Goal: Information Seeking & Learning: Learn about a topic

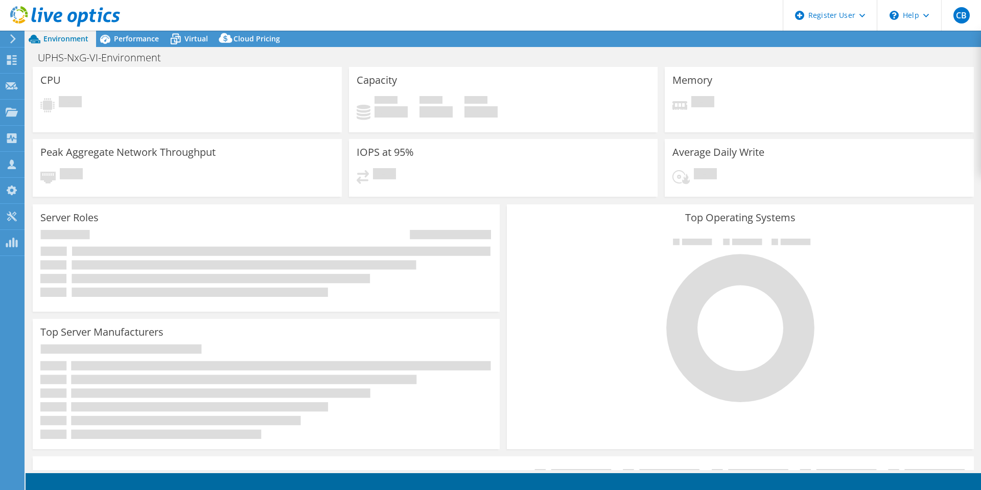
select select "USD"
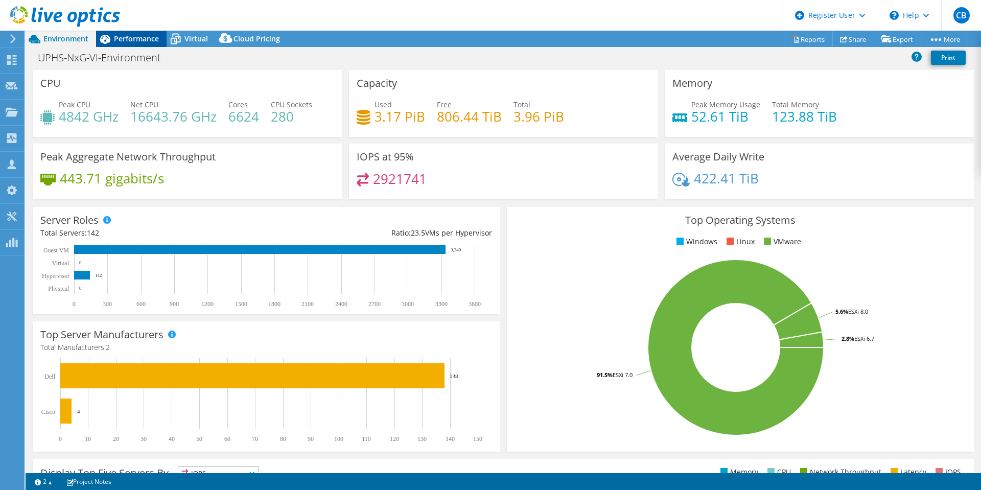
click at [126, 36] on span "Performance" at bounding box center [136, 39] width 45 height 10
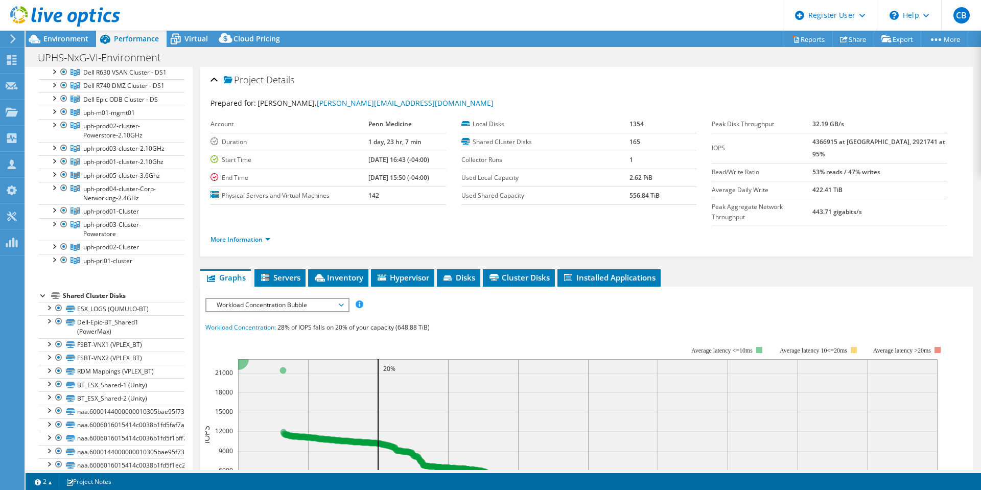
scroll to position [307, 0]
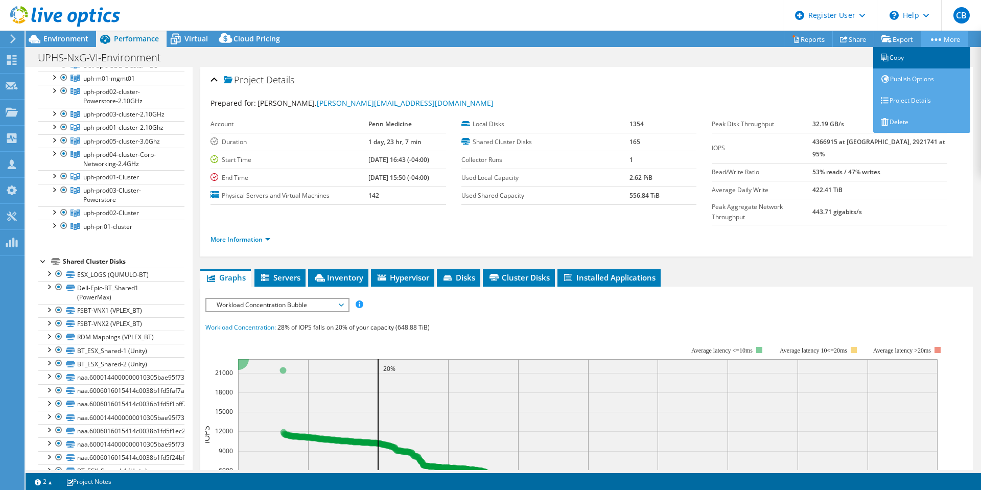
click at [899, 59] on link "Copy" at bounding box center [922, 57] width 97 height 21
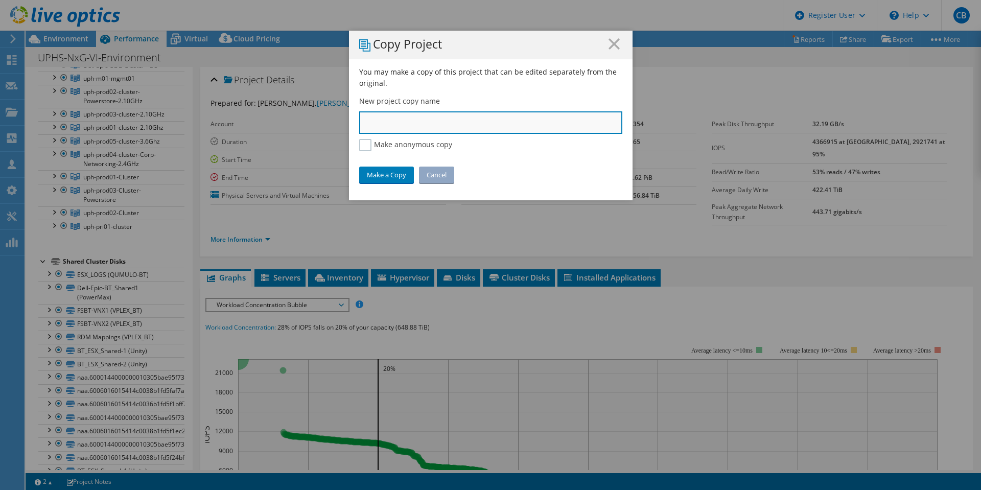
click at [418, 125] on input "text" at bounding box center [490, 122] width 263 height 22
click at [435, 119] on input "text" at bounding box center [490, 122] width 263 height 22
type input "Med Medicine phase 1"
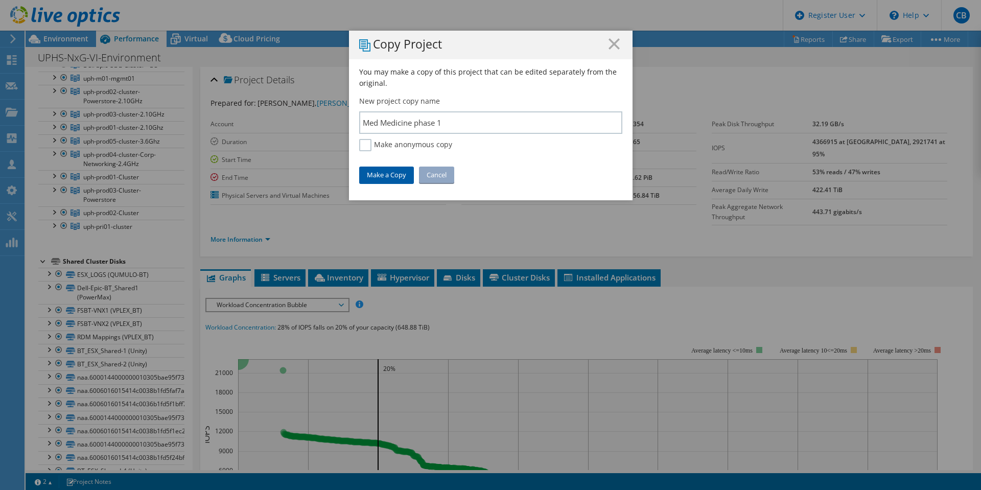
click at [389, 174] on link "Make a Copy" at bounding box center [386, 175] width 55 height 16
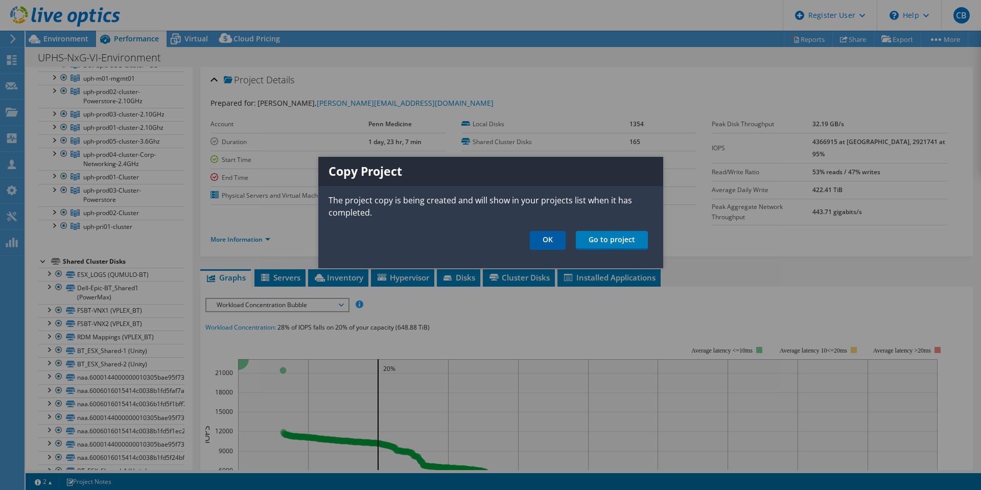
click at [553, 239] on link "OK" at bounding box center [548, 240] width 36 height 19
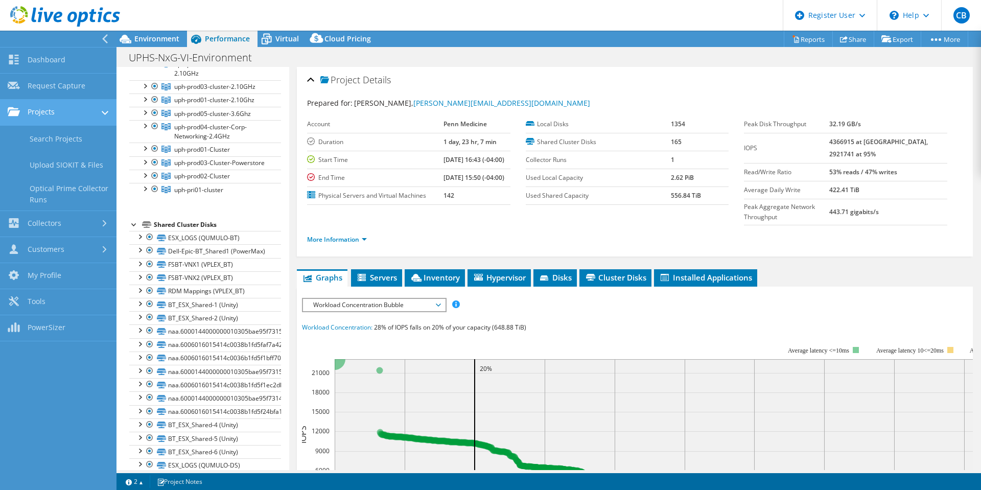
click at [50, 110] on link "Projects" at bounding box center [58, 113] width 117 height 26
click at [49, 57] on link "Dashboard" at bounding box center [58, 61] width 117 height 26
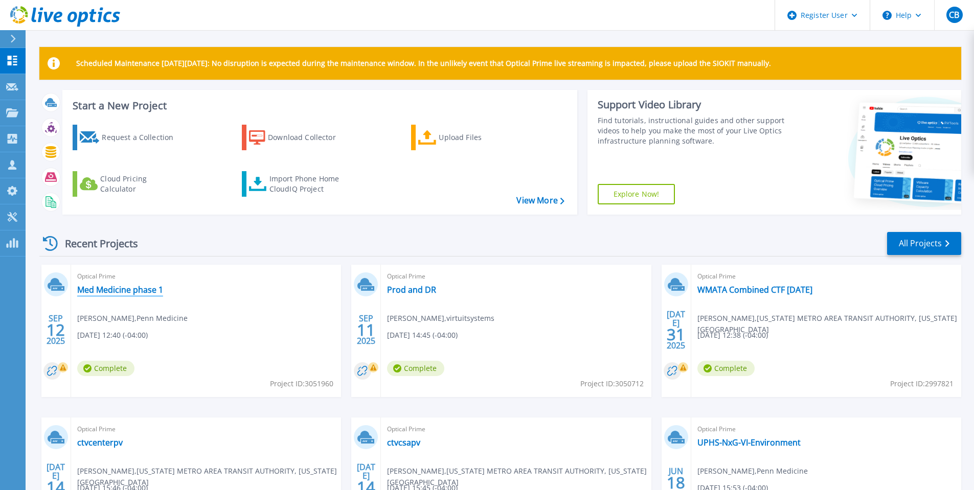
click at [142, 288] on link "Med Medicine phase 1" at bounding box center [120, 290] width 86 height 10
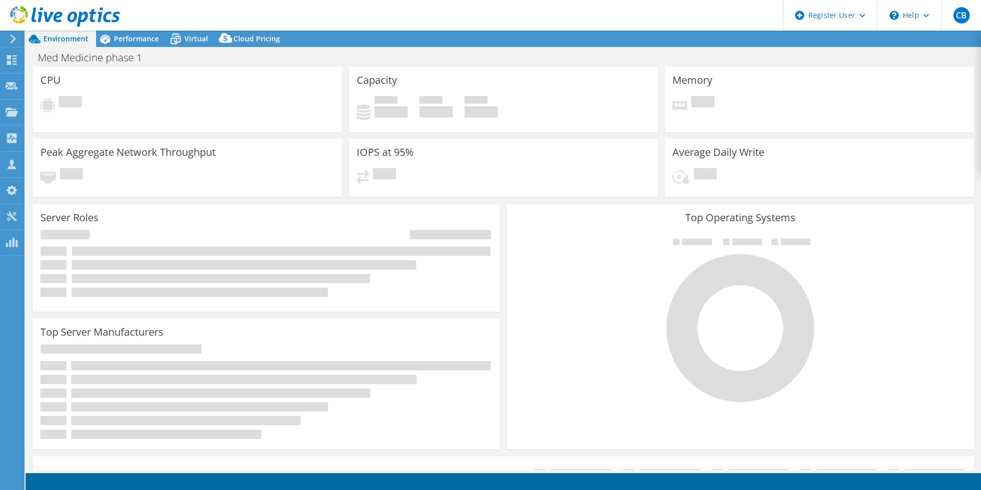
select select "USD"
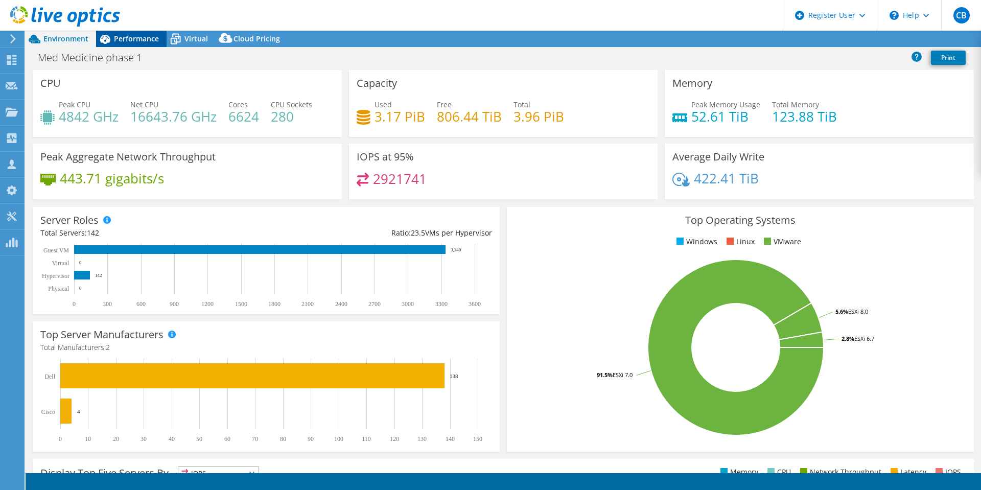
click at [129, 39] on span "Performance" at bounding box center [136, 39] width 45 height 10
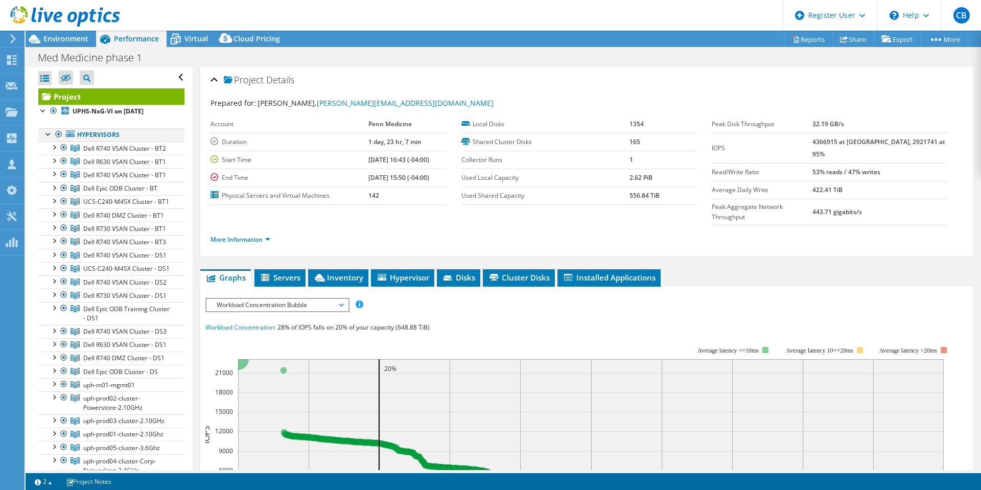
click at [57, 135] on div at bounding box center [59, 134] width 10 height 12
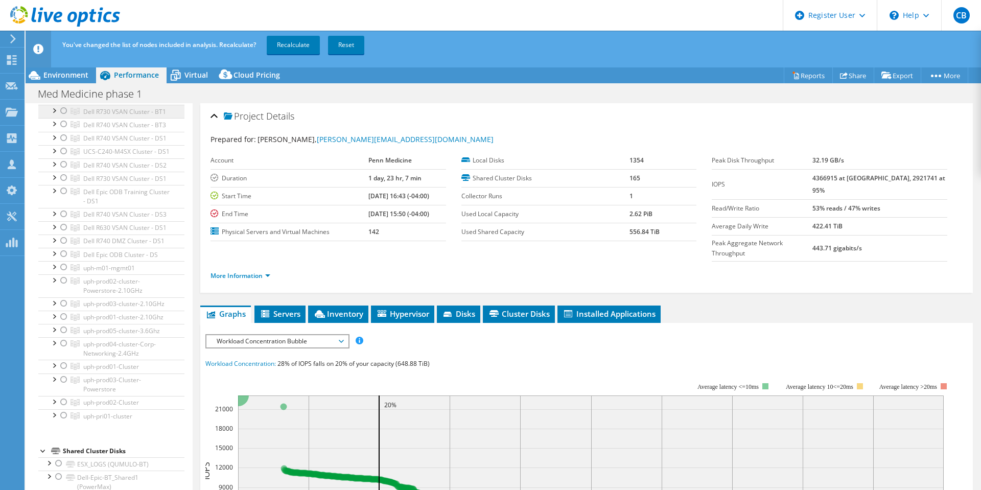
scroll to position [256, 0]
click at [54, 169] on div at bounding box center [54, 164] width 10 height 10
click at [63, 171] on div at bounding box center [64, 165] width 10 height 12
click at [63, 319] on div at bounding box center [64, 313] width 10 height 12
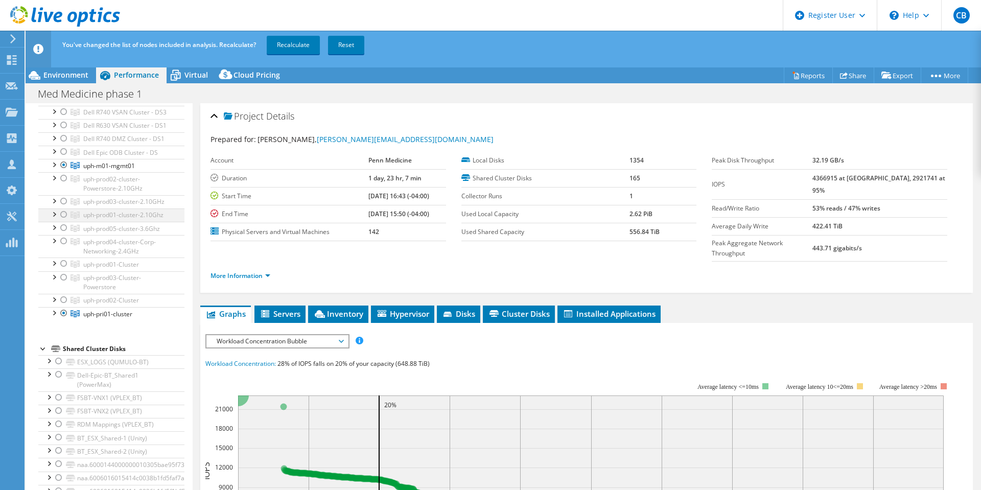
click at [63, 221] on div at bounding box center [64, 215] width 10 height 12
click at [63, 185] on div at bounding box center [64, 178] width 10 height 12
click at [63, 306] on div at bounding box center [64, 300] width 10 height 12
click at [63, 270] on div at bounding box center [64, 264] width 10 height 12
click at [63, 284] on div at bounding box center [64, 277] width 10 height 12
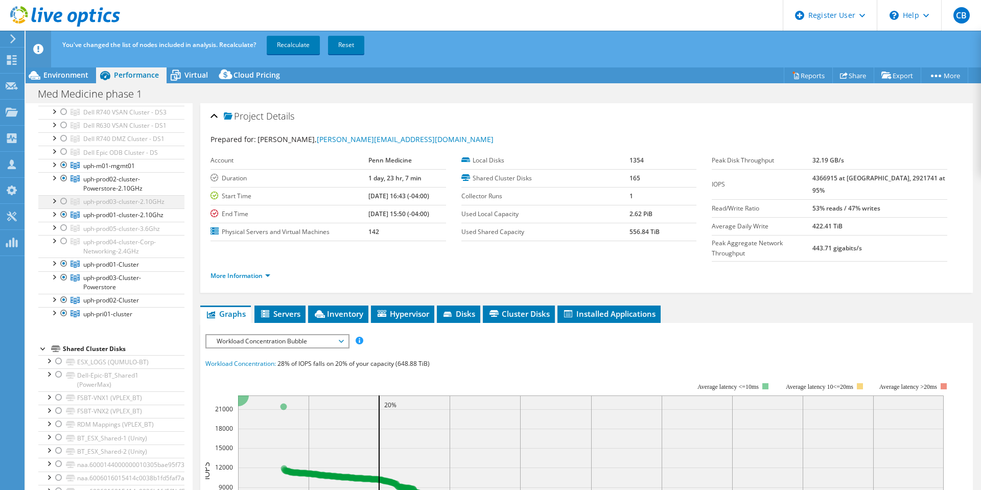
click at [63, 208] on div at bounding box center [64, 201] width 10 height 12
click at [62, 247] on div at bounding box center [64, 241] width 10 height 12
click at [63, 234] on div at bounding box center [64, 228] width 10 height 12
click at [290, 46] on link "Recalculate" at bounding box center [293, 45] width 53 height 18
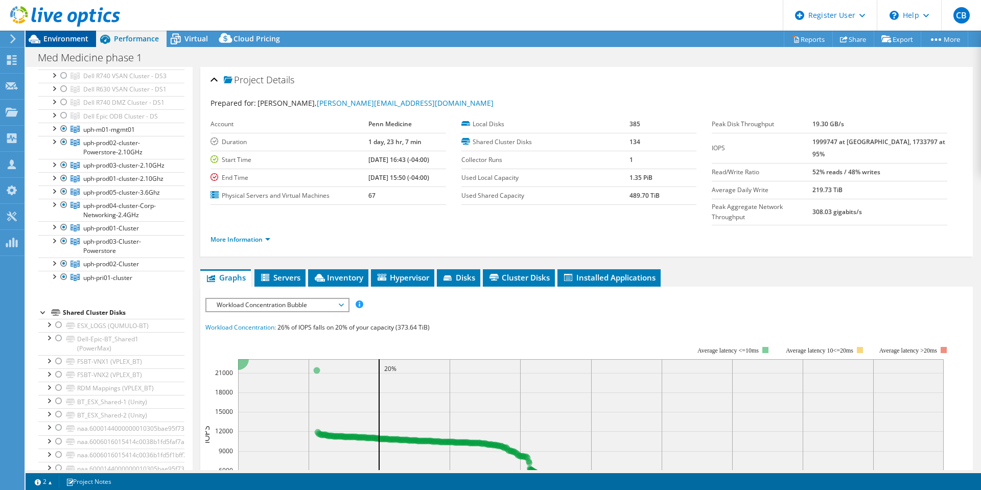
click at [80, 36] on span "Environment" at bounding box center [65, 39] width 45 height 10
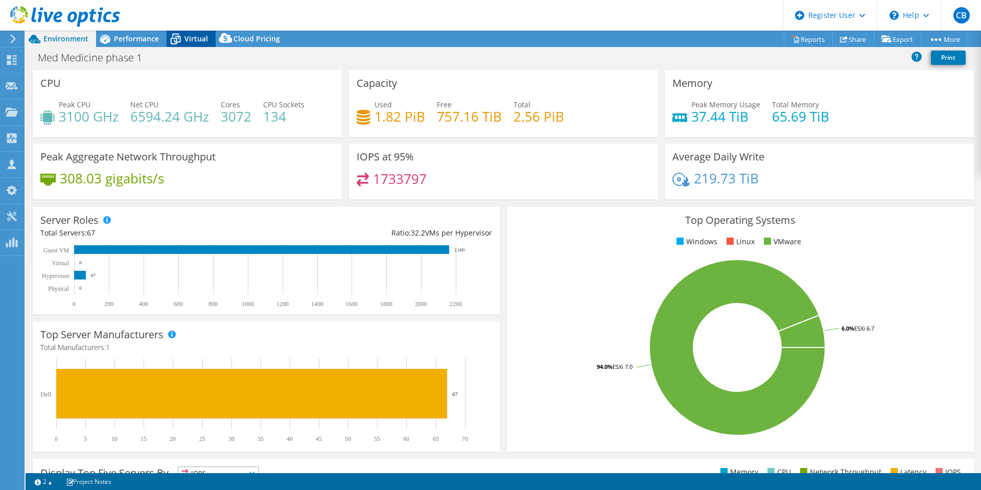
click at [192, 39] on span "Virtual" at bounding box center [197, 39] width 24 height 10
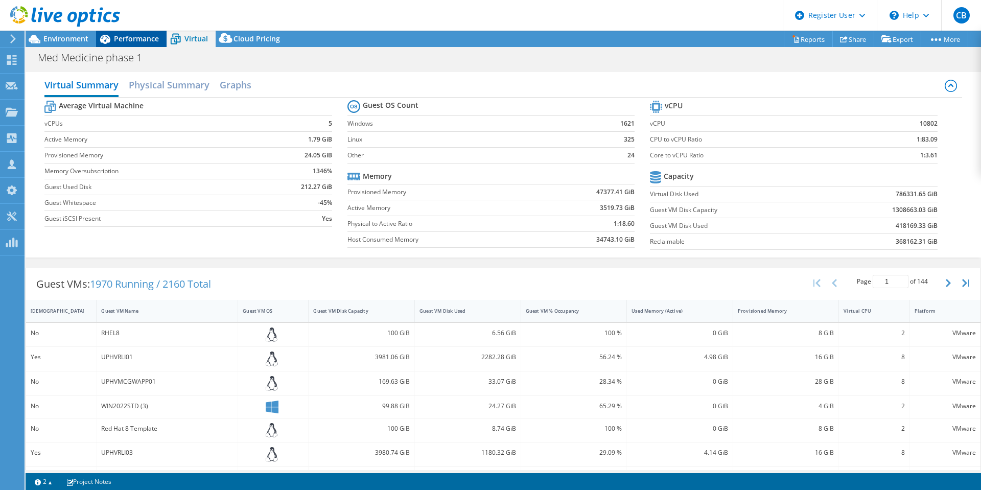
click at [122, 41] on span "Performance" at bounding box center [136, 39] width 45 height 10
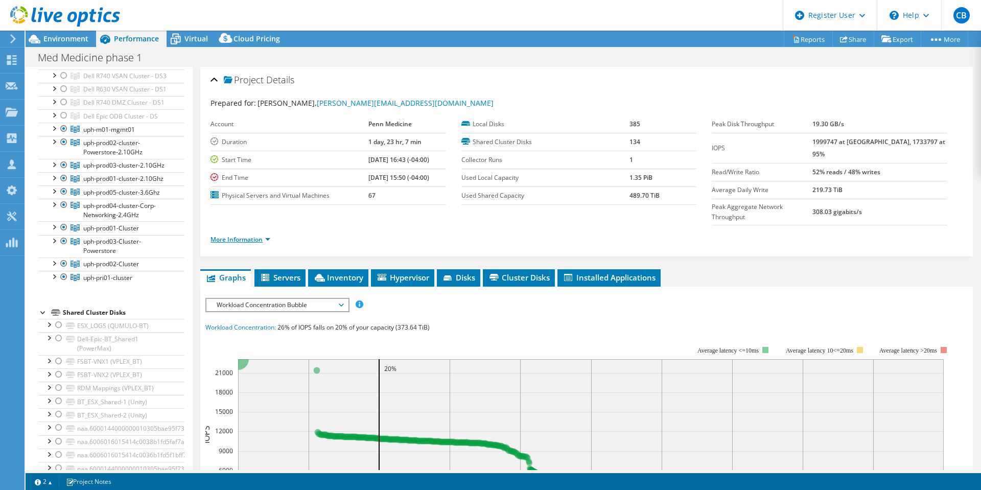
click at [253, 235] on link "More Information" at bounding box center [241, 239] width 60 height 9
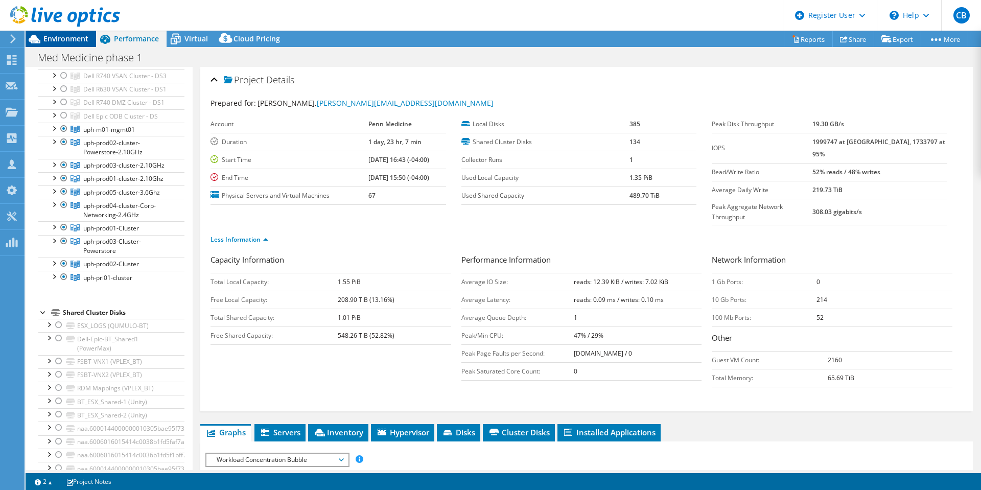
click at [61, 40] on span "Environment" at bounding box center [65, 39] width 45 height 10
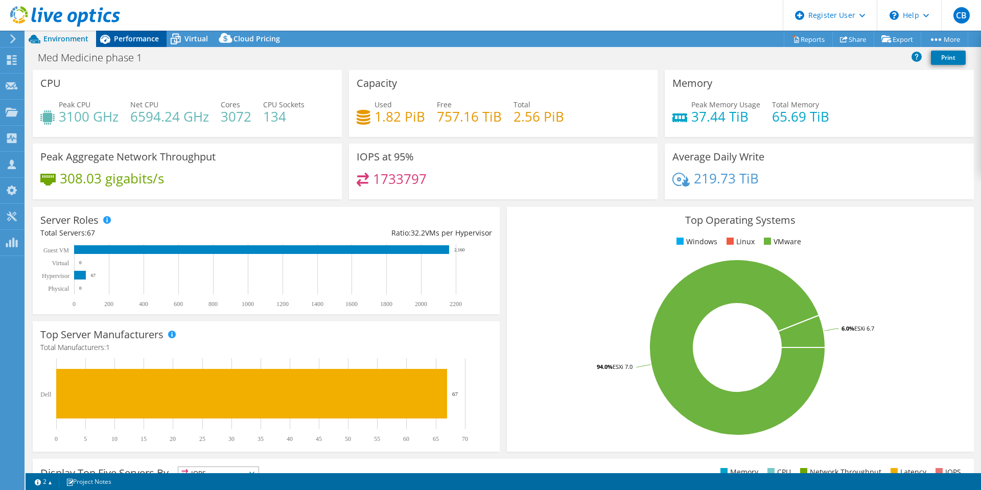
click at [145, 37] on span "Performance" at bounding box center [136, 39] width 45 height 10
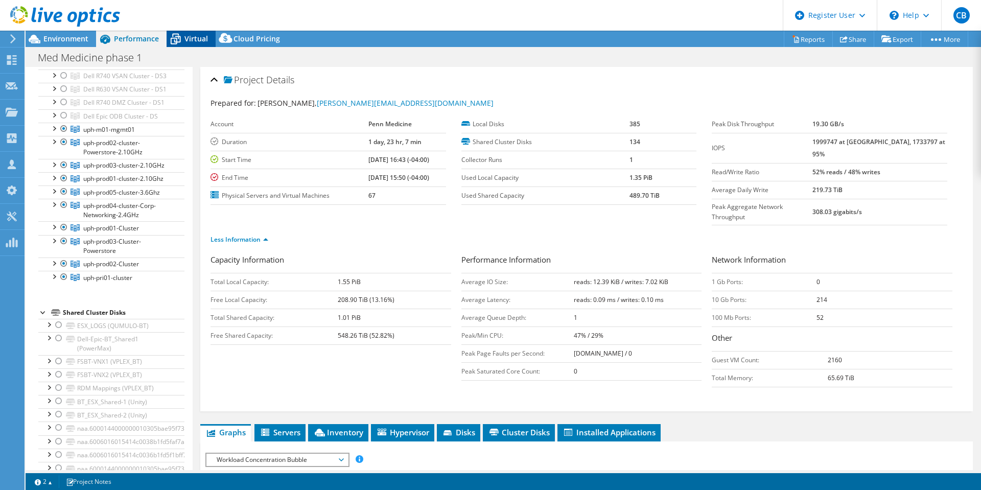
click at [197, 43] on span "Virtual" at bounding box center [197, 39] width 24 height 10
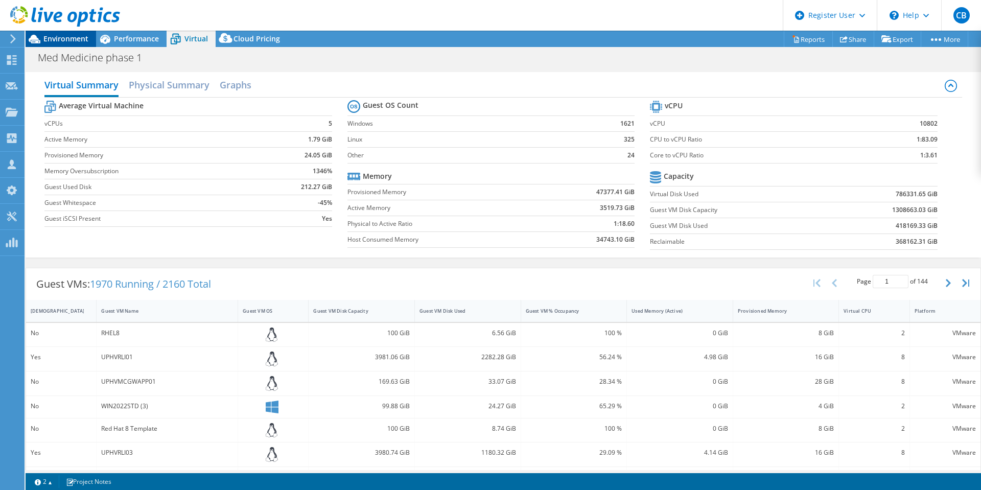
click at [43, 35] on icon at bounding box center [35, 39] width 18 height 18
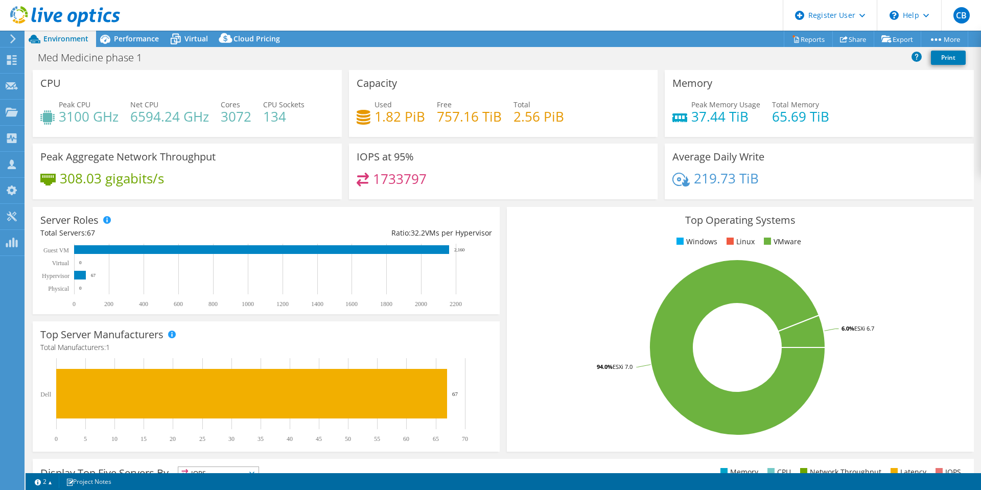
click at [128, 76] on div "CPU Peak CPU 3100 GHz Net CPU 6594.24 GHz Cores 3072 CPU Sockets 134" at bounding box center [187, 103] width 309 height 67
click at [186, 38] on div "Virtual" at bounding box center [191, 39] width 49 height 16
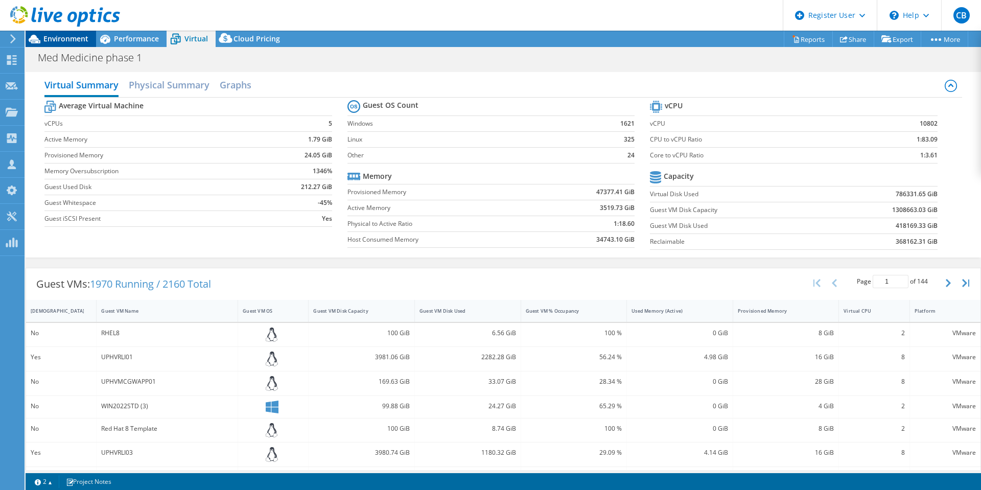
click at [65, 41] on span "Environment" at bounding box center [65, 39] width 45 height 10
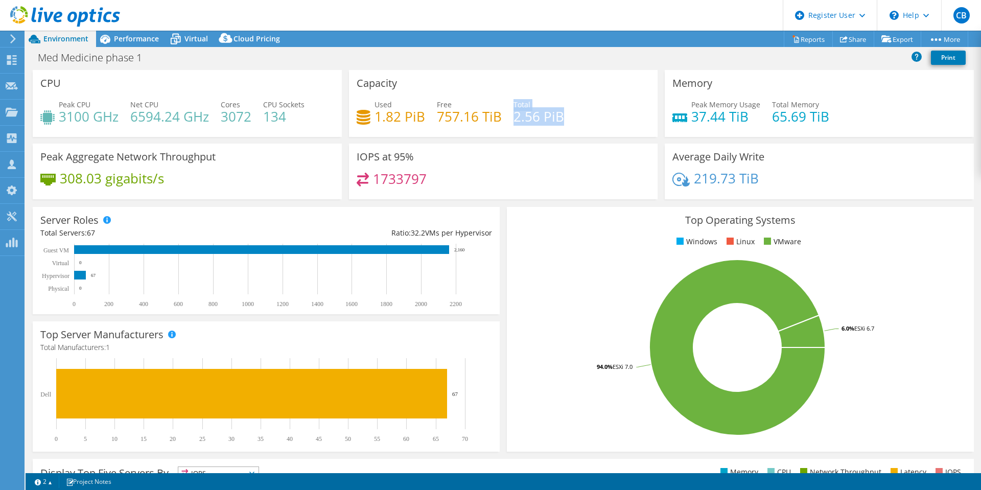
drag, startPoint x: 509, startPoint y: 118, endPoint x: 565, endPoint y: 119, distance: 55.7
click at [565, 119] on div "Used 1.82 PiB Free 757.16 TiB Total 2.56 PiB" at bounding box center [504, 115] width 294 height 33
click at [132, 34] on span "Performance" at bounding box center [136, 39] width 45 height 10
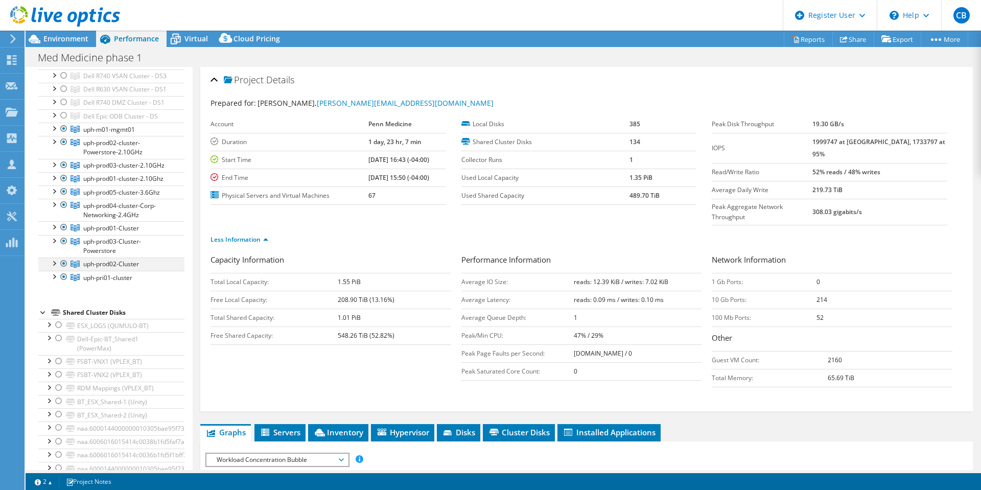
click at [53, 268] on div at bounding box center [54, 263] width 10 height 10
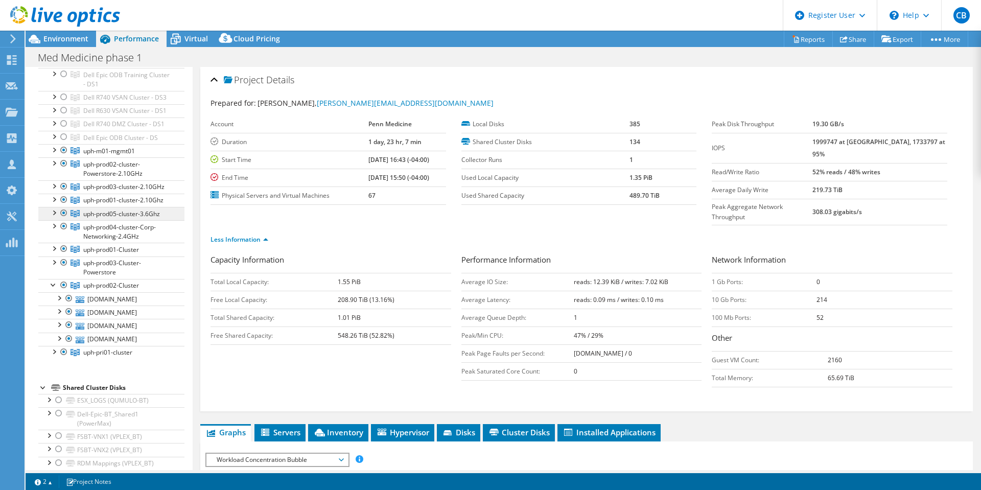
scroll to position [204, 0]
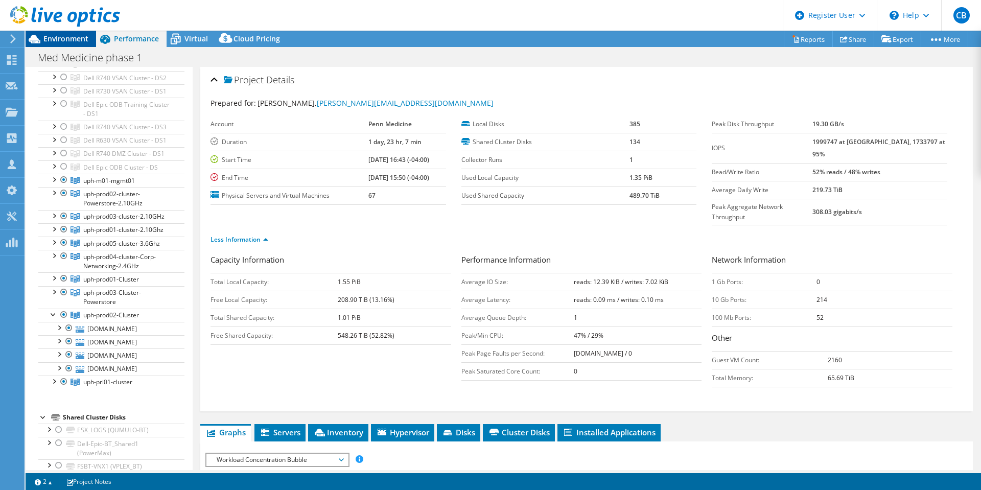
click at [63, 37] on span "Environment" at bounding box center [65, 39] width 45 height 10
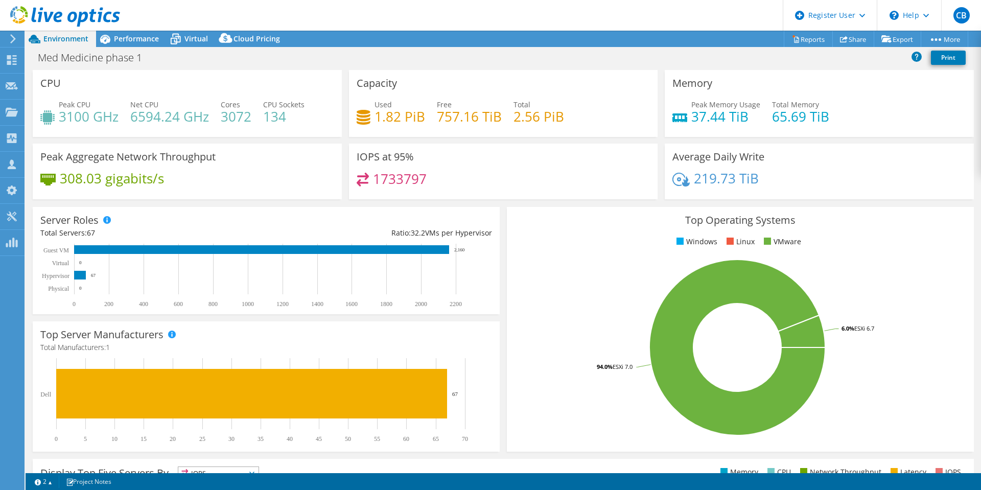
scroll to position [214, 0]
click at [190, 39] on span "Virtual" at bounding box center [197, 39] width 24 height 10
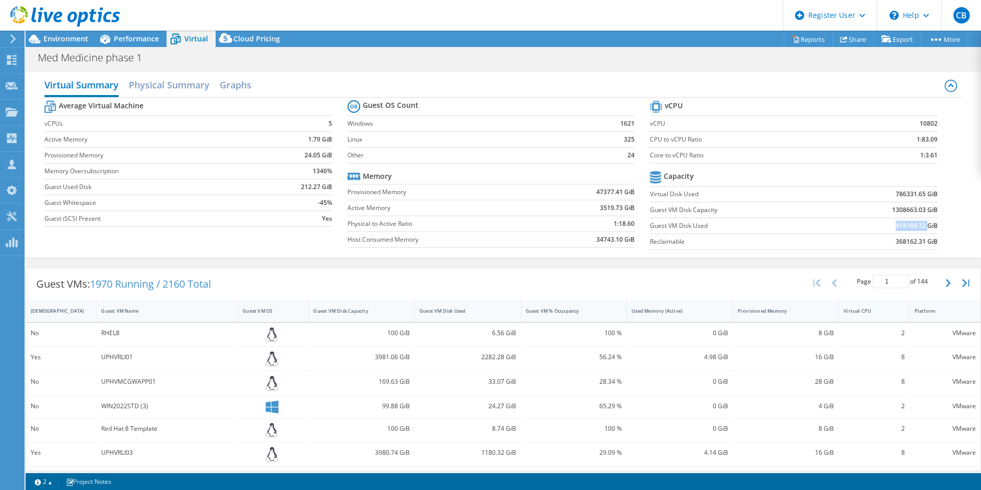
drag, startPoint x: 888, startPoint y: 225, endPoint x: 921, endPoint y: 224, distance: 32.2
click at [921, 224] on td "418169.33 GiB" at bounding box center [882, 226] width 111 height 16
click at [56, 38] on span "Environment" at bounding box center [65, 39] width 45 height 10
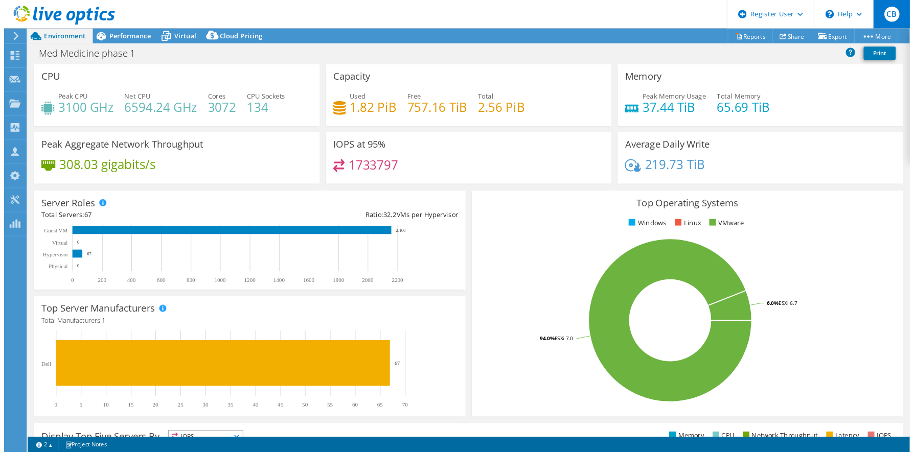
scroll to position [232, 0]
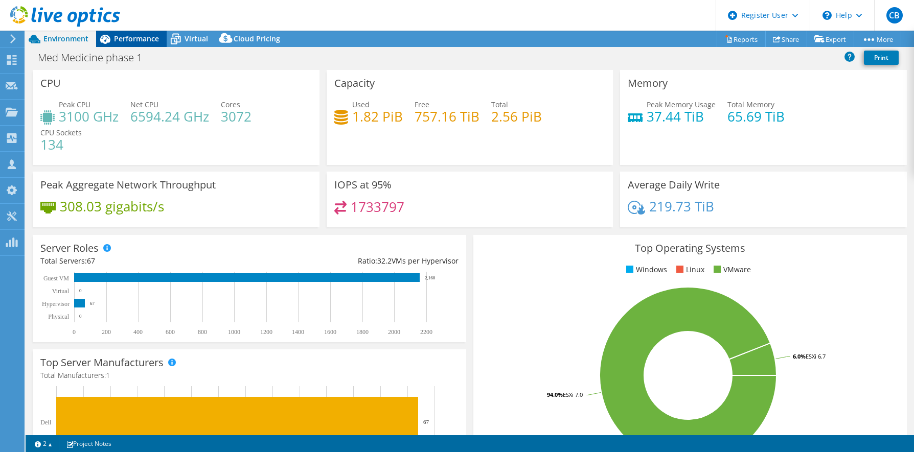
click at [130, 37] on span "Performance" at bounding box center [136, 39] width 45 height 10
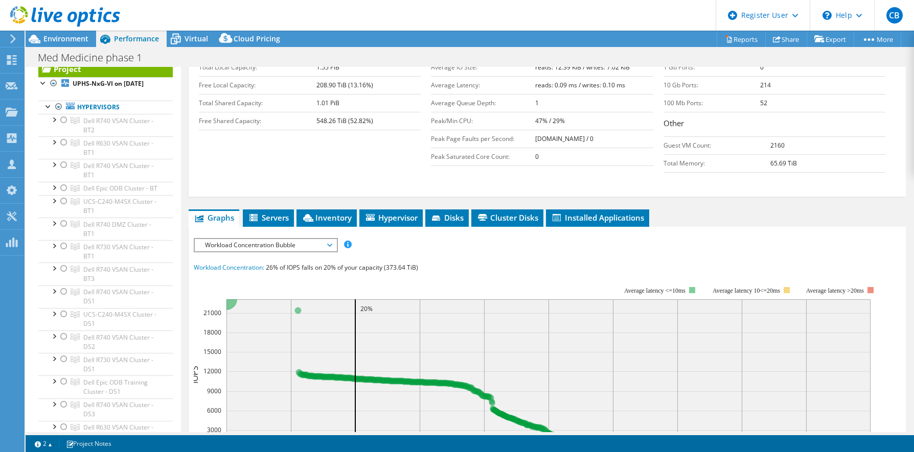
scroll to position [256, 0]
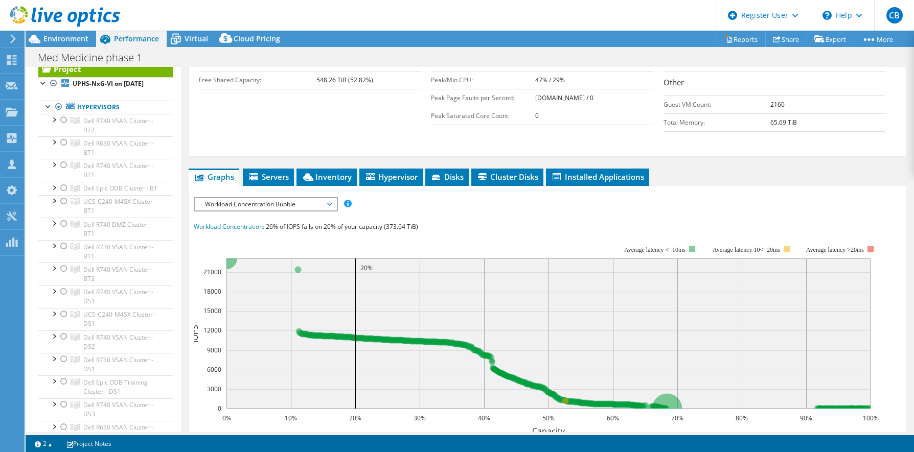
click at [305, 198] on span "Workload Concentration Bubble" at bounding box center [265, 204] width 131 height 12
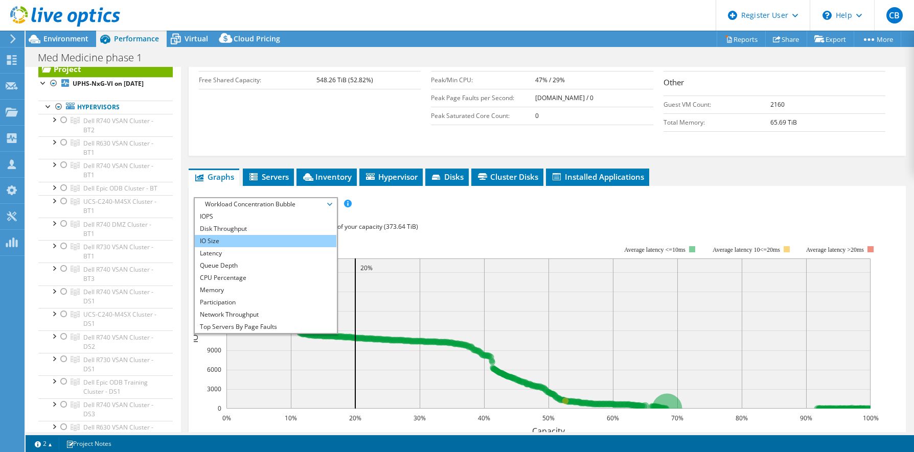
click at [224, 235] on li "IO Size" at bounding box center [266, 241] width 142 height 12
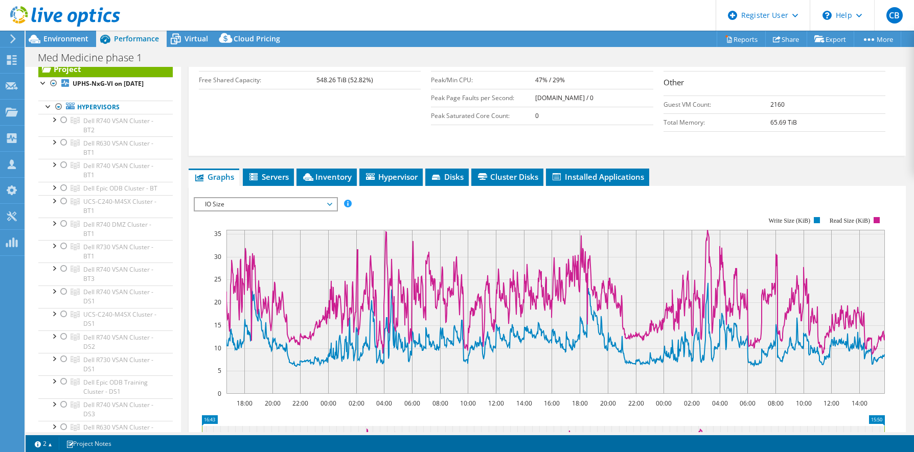
click at [273, 198] on span "IO Size" at bounding box center [265, 204] width 131 height 12
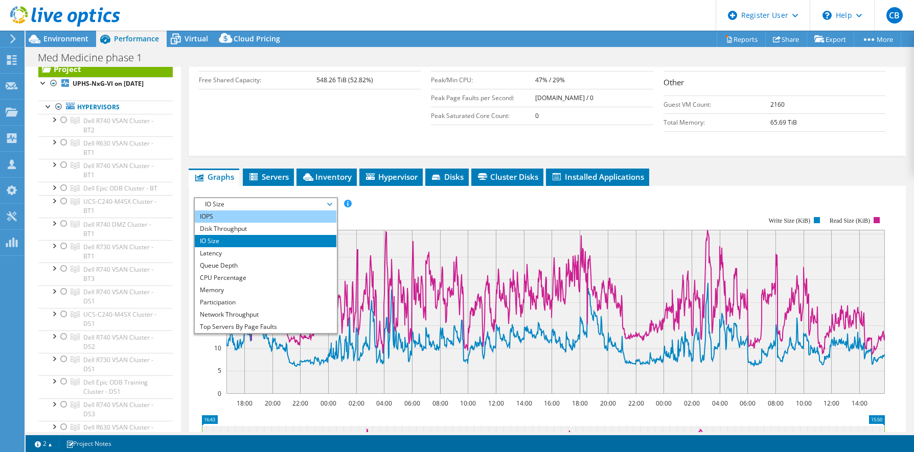
click at [232, 211] on li "IOPS" at bounding box center [266, 217] width 142 height 12
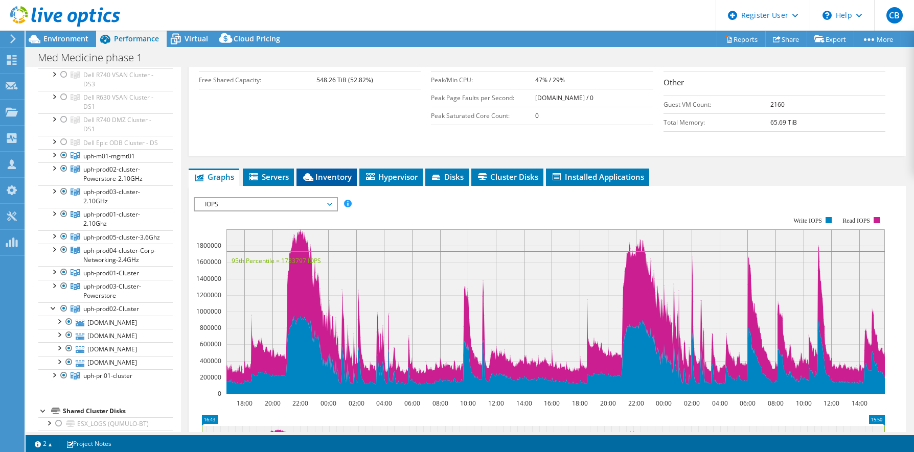
scroll to position [51, 0]
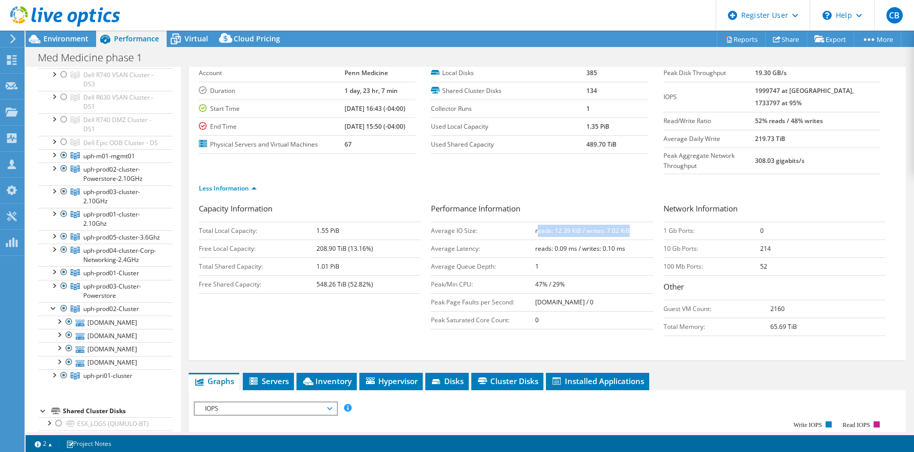
drag, startPoint x: 533, startPoint y: 208, endPoint x: 625, endPoint y: 211, distance: 92.1
click at [625, 226] on b "reads: 12.39 KiB / writes: 7.02 KiB" at bounding box center [582, 230] width 95 height 9
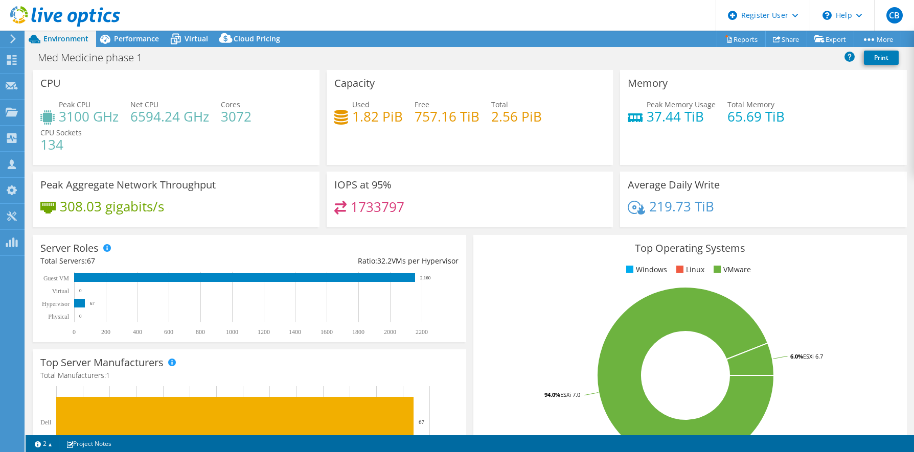
select select "USD"
click at [142, 41] on span "Performance" at bounding box center [136, 39] width 45 height 10
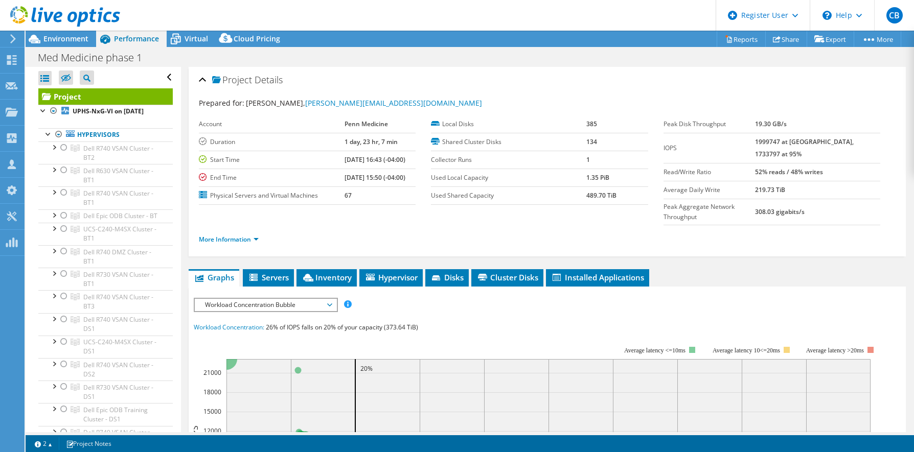
click at [295, 299] on span "Workload Concentration Bubble" at bounding box center [265, 305] width 131 height 12
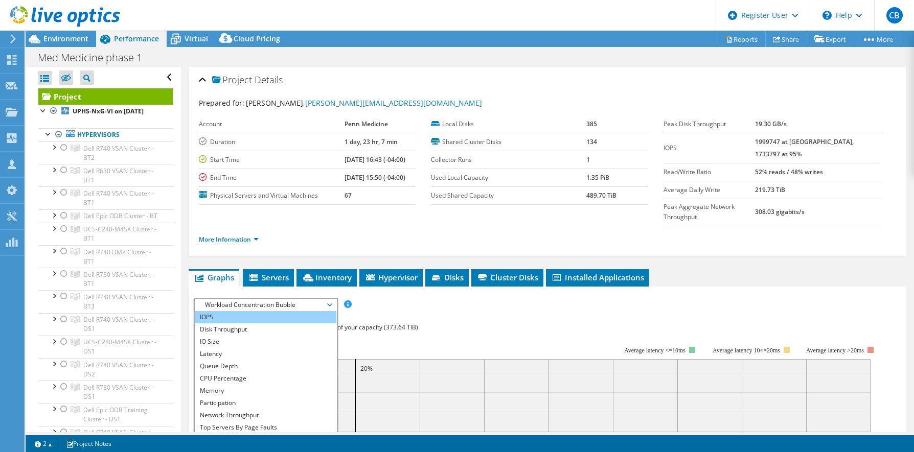
click at [218, 311] on li "IOPS" at bounding box center [266, 317] width 142 height 12
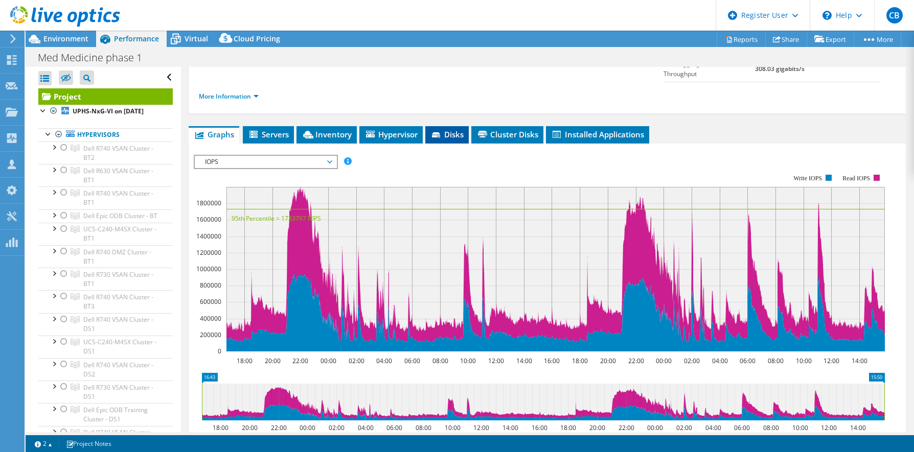
scroll to position [153, 0]
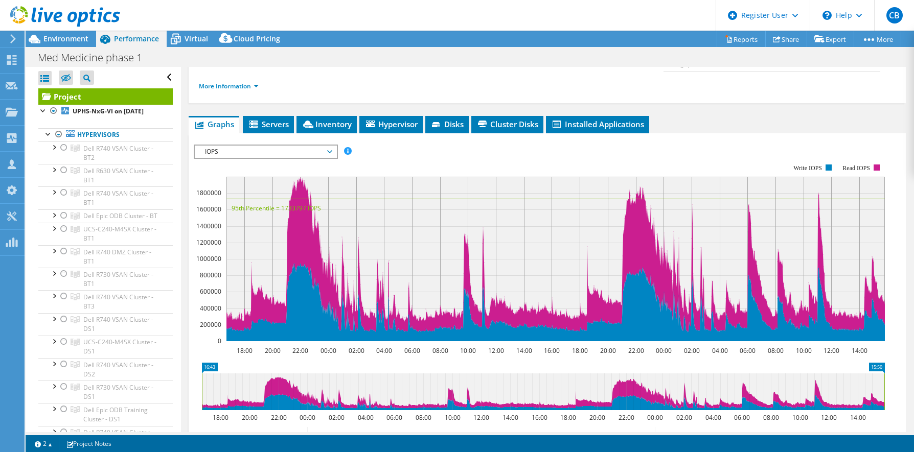
click at [327, 146] on span "IOPS" at bounding box center [265, 152] width 131 height 12
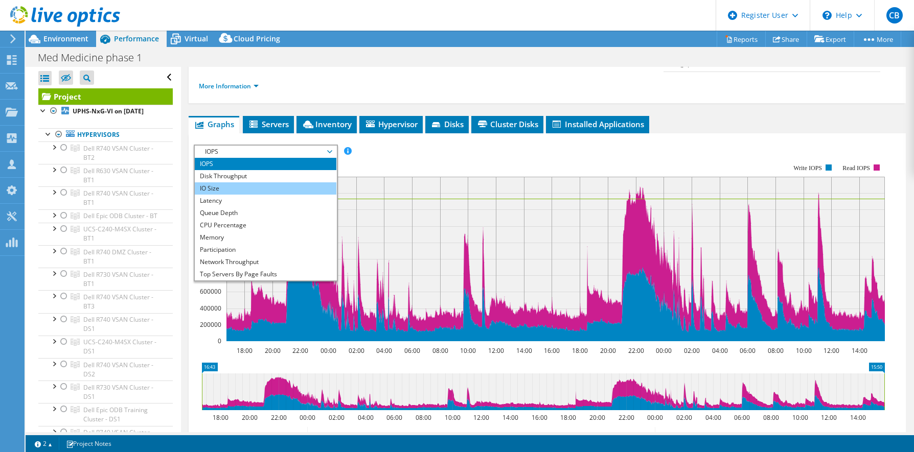
click at [225, 182] on li "IO Size" at bounding box center [266, 188] width 142 height 12
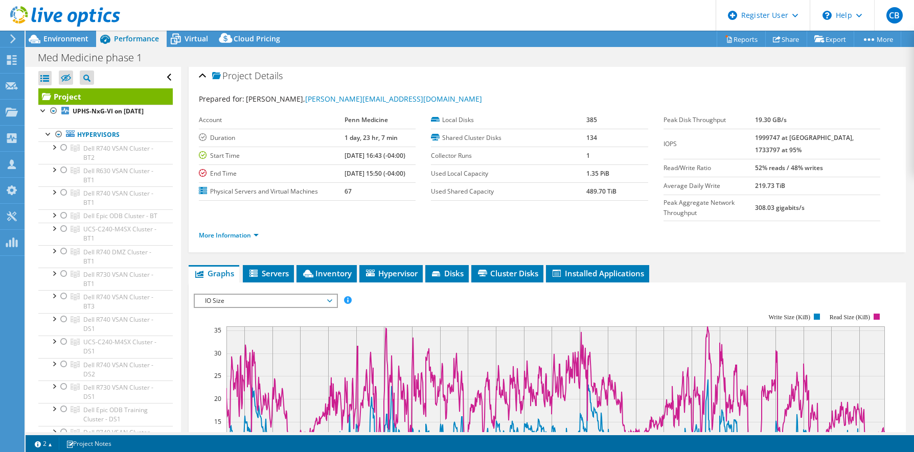
scroll to position [0, 0]
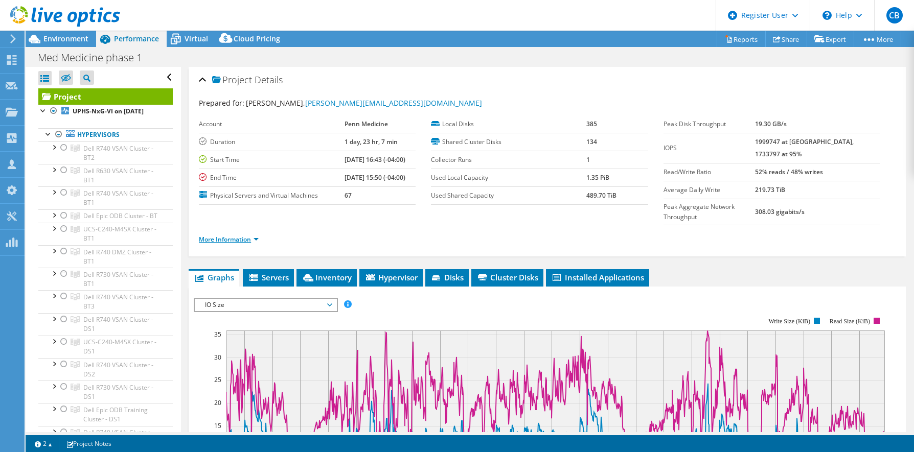
click at [256, 235] on link "More Information" at bounding box center [229, 239] width 60 height 9
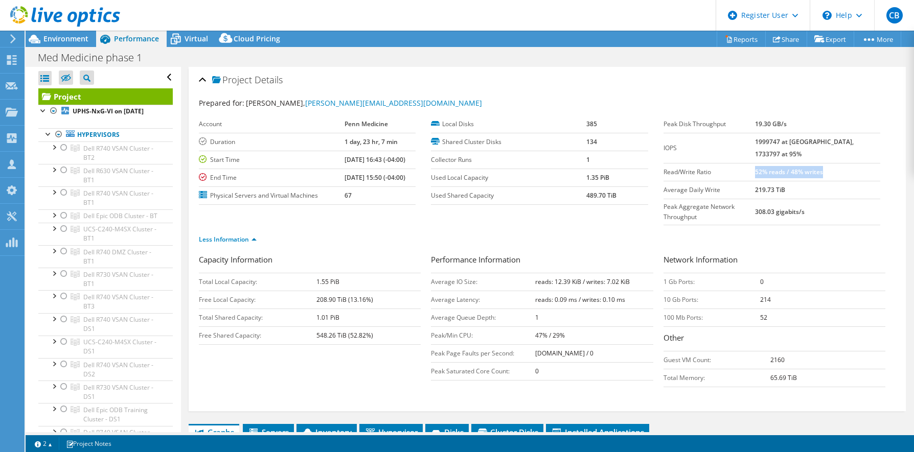
drag, startPoint x: 772, startPoint y: 158, endPoint x: 843, endPoint y: 157, distance: 71.1
click at [843, 163] on td "52% reads / 48% writes" at bounding box center [817, 172] width 125 height 18
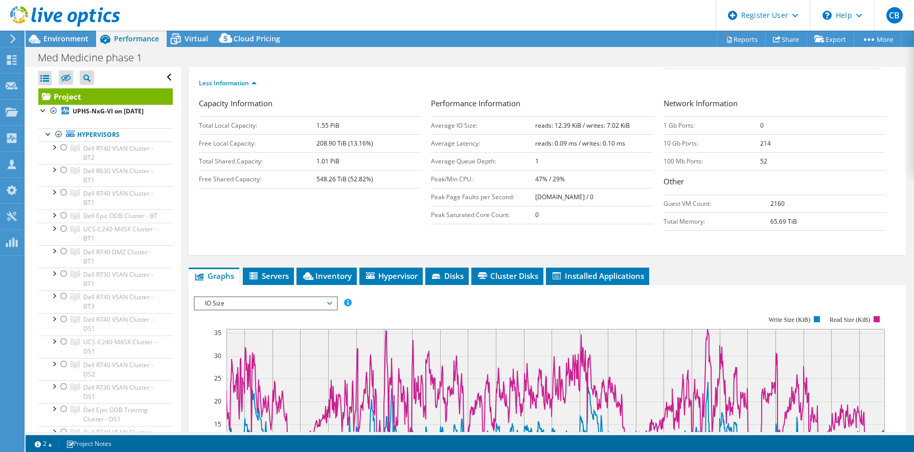
scroll to position [102, 0]
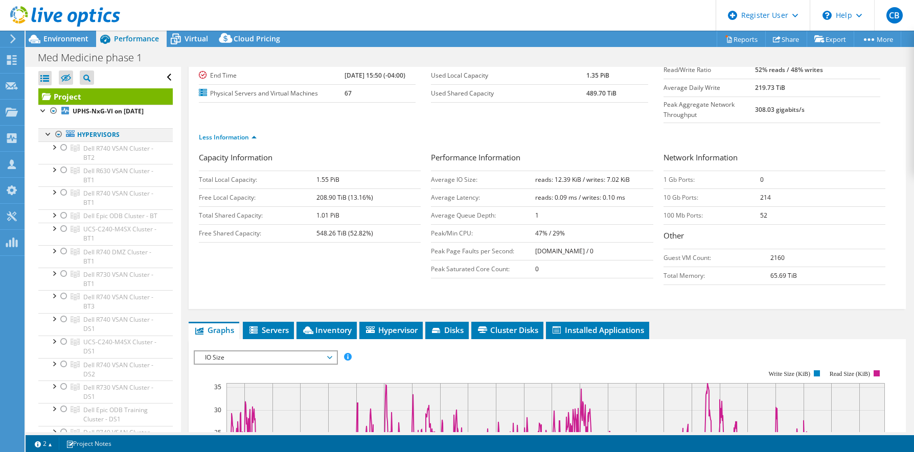
click at [51, 139] on div at bounding box center [48, 133] width 10 height 10
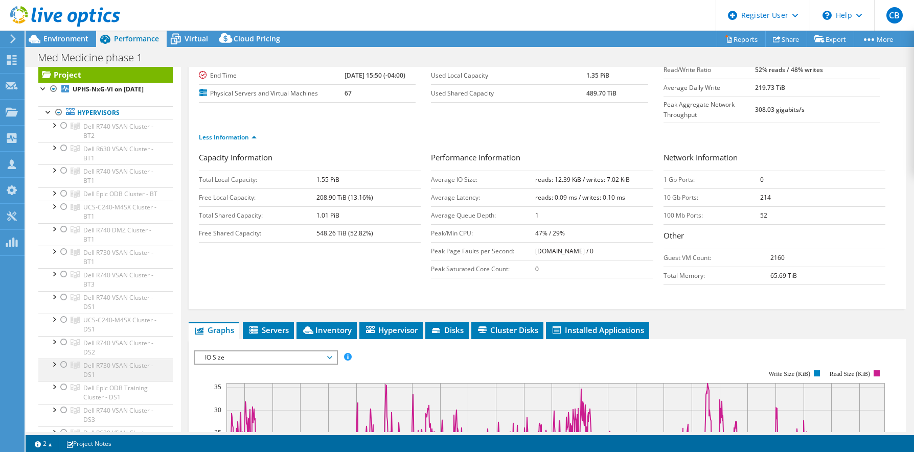
scroll to position [0, 0]
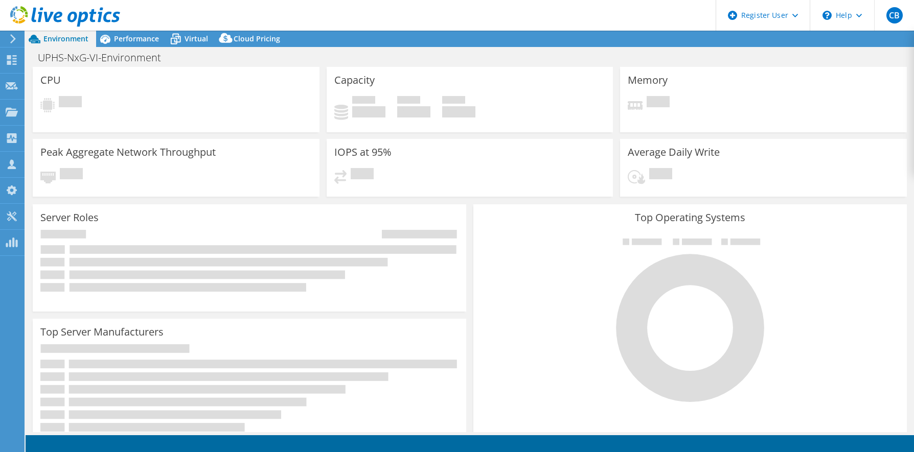
select select "USD"
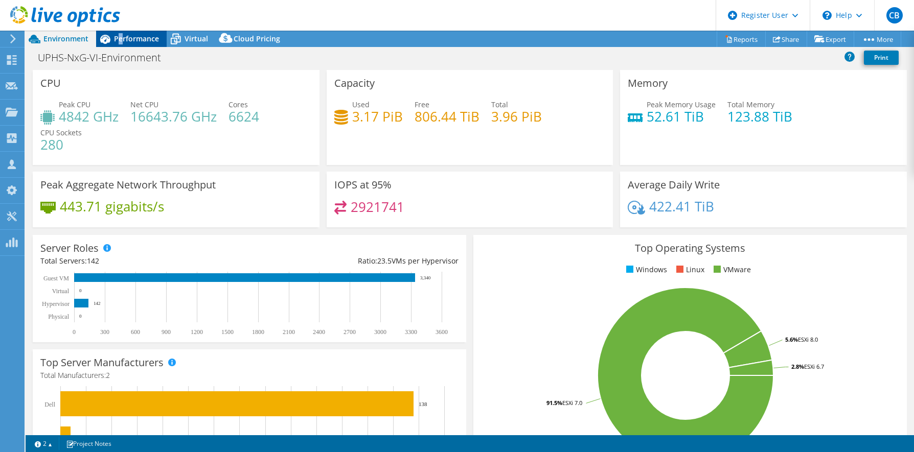
click at [120, 41] on span "Performance" at bounding box center [136, 39] width 45 height 10
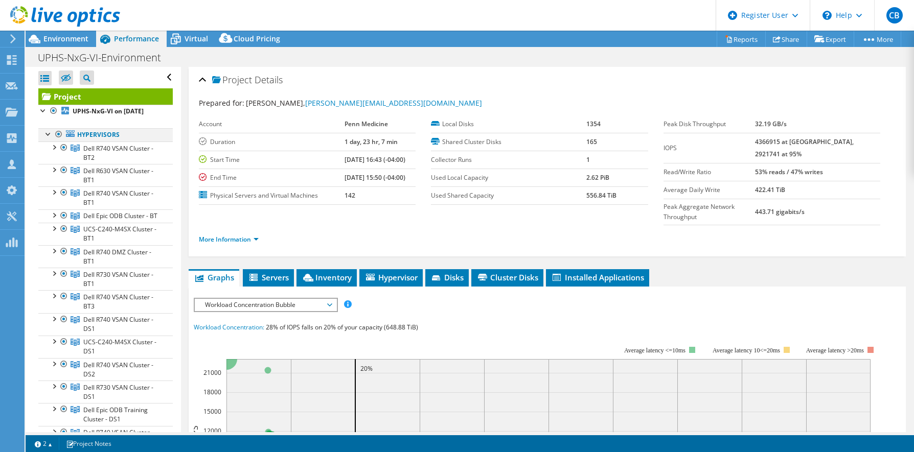
click at [48, 139] on div at bounding box center [48, 133] width 10 height 10
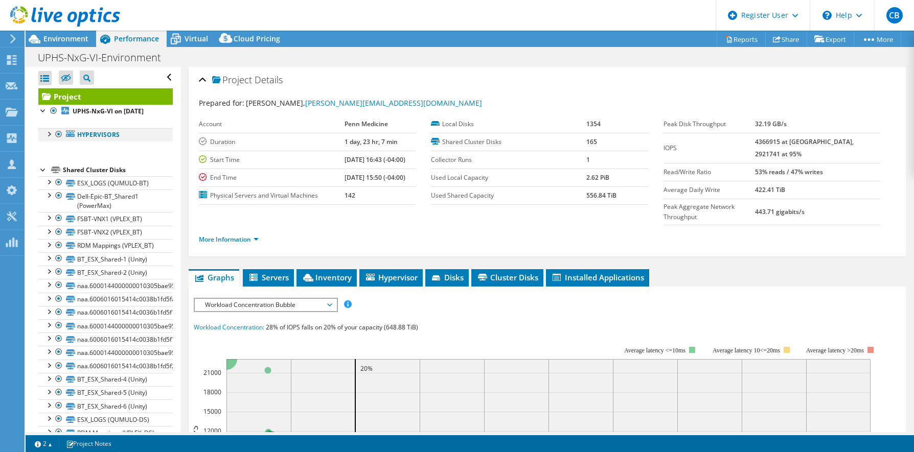
click at [48, 139] on div at bounding box center [48, 133] width 10 height 10
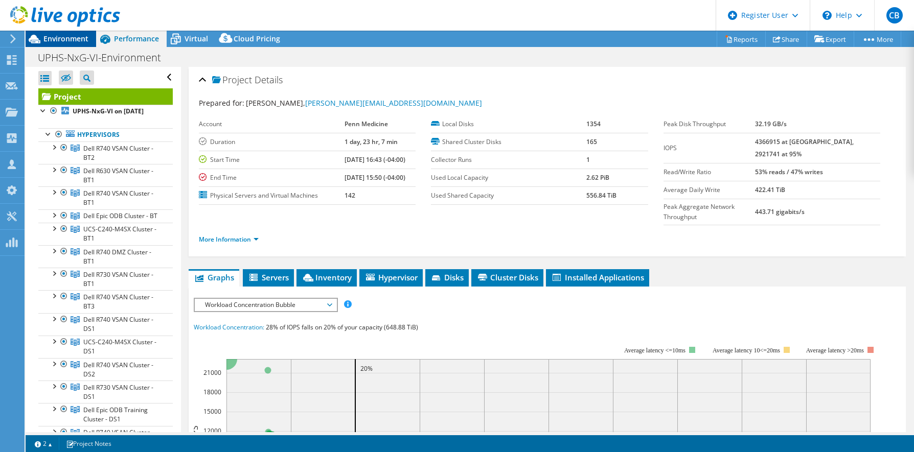
click at [57, 37] on span "Environment" at bounding box center [65, 39] width 45 height 10
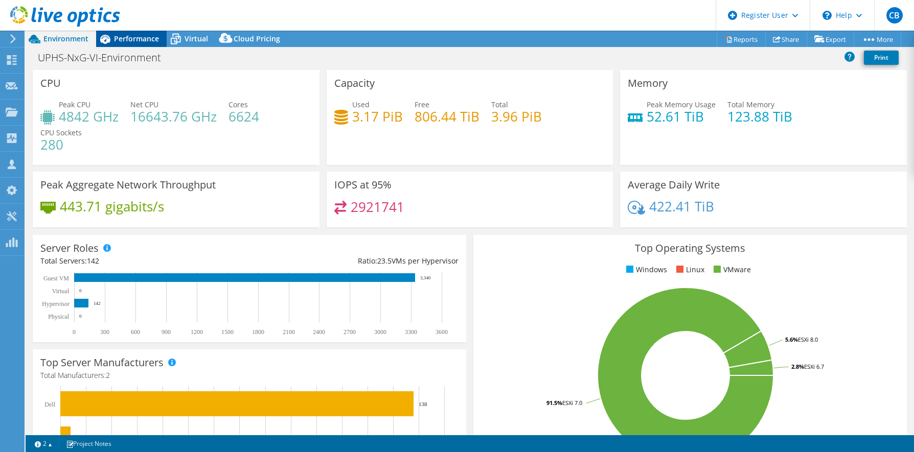
click at [131, 36] on span "Performance" at bounding box center [136, 39] width 45 height 10
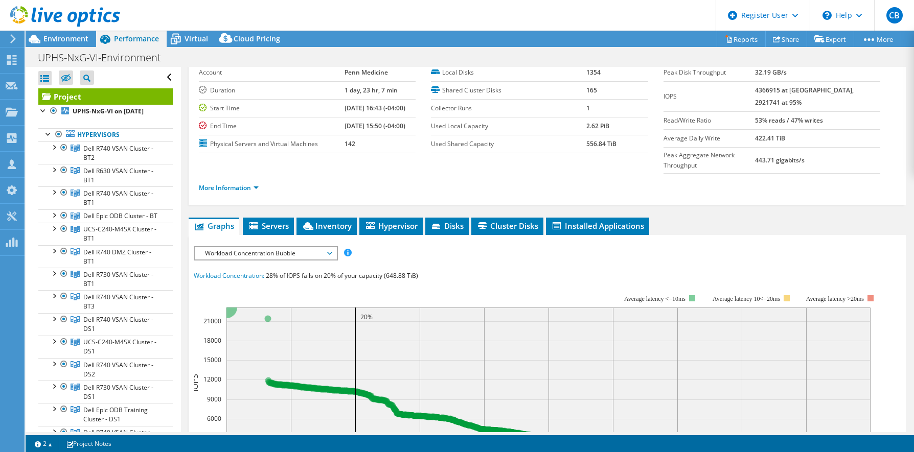
scroll to position [102, 0]
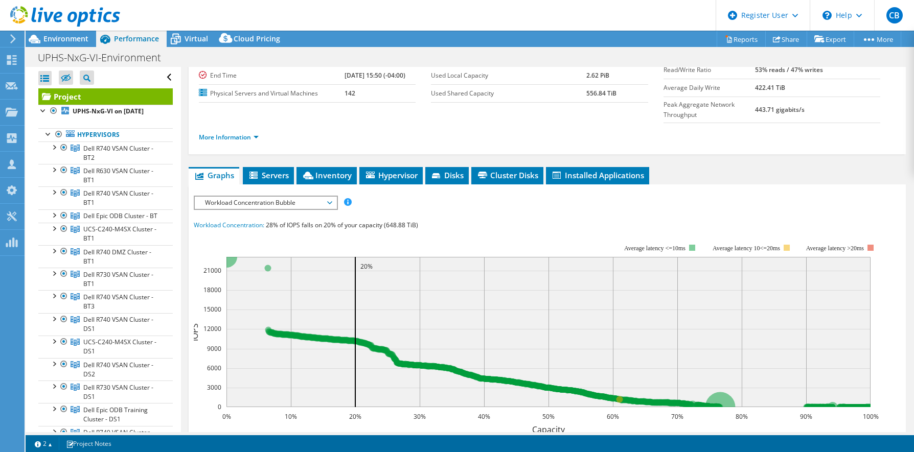
click at [288, 197] on span "Workload Concentration Bubble" at bounding box center [265, 203] width 131 height 12
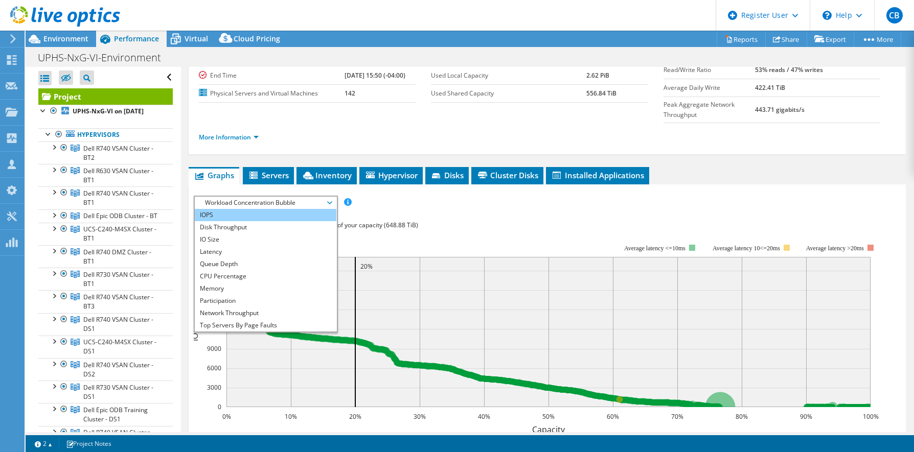
click at [210, 209] on li "IOPS" at bounding box center [266, 215] width 142 height 12
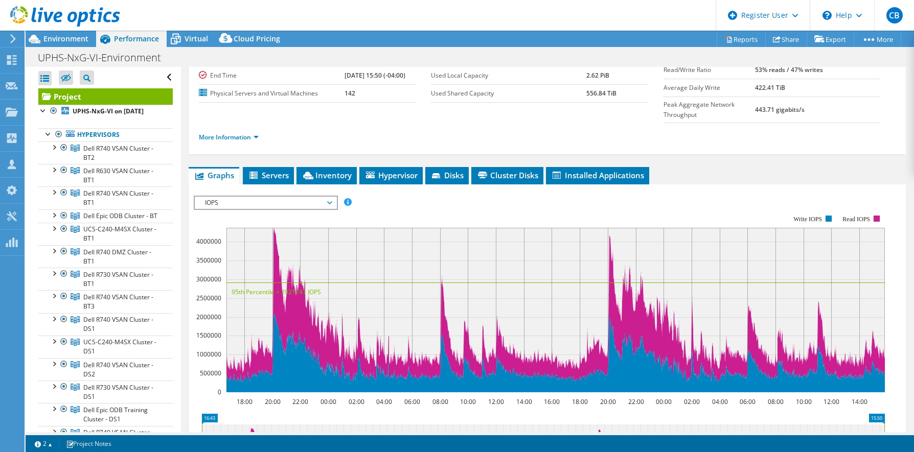
scroll to position [51, 0]
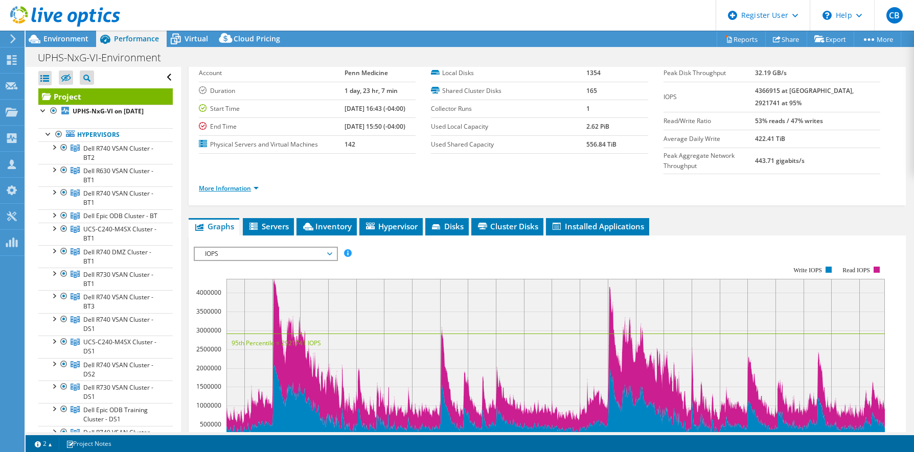
click at [258, 184] on link "More Information" at bounding box center [229, 188] width 60 height 9
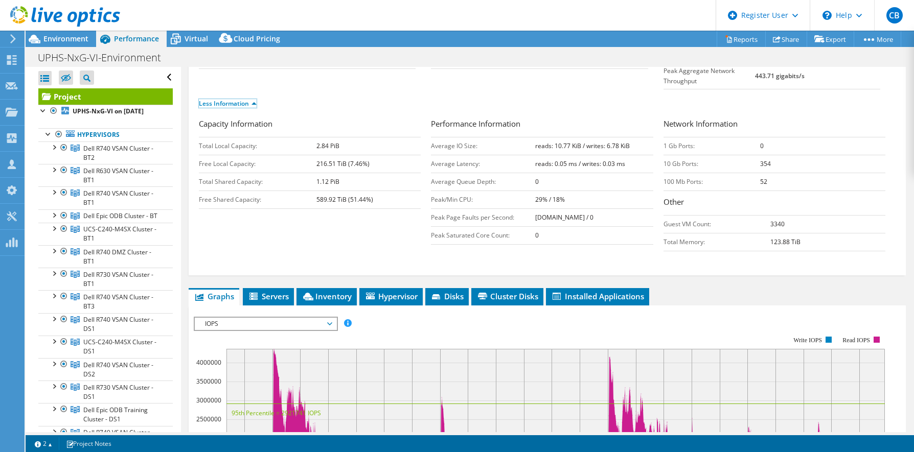
scroll to position [204, 0]
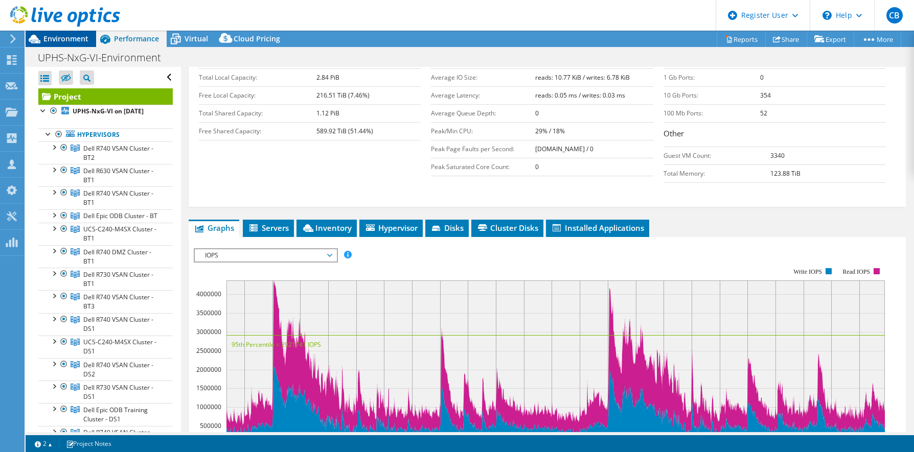
click at [68, 39] on span "Environment" at bounding box center [65, 39] width 45 height 10
